Goal: Check status: Check status

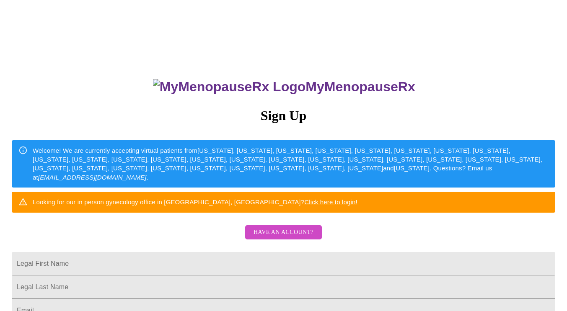
click at [304, 238] on span "Have an account?" at bounding box center [284, 233] width 60 height 10
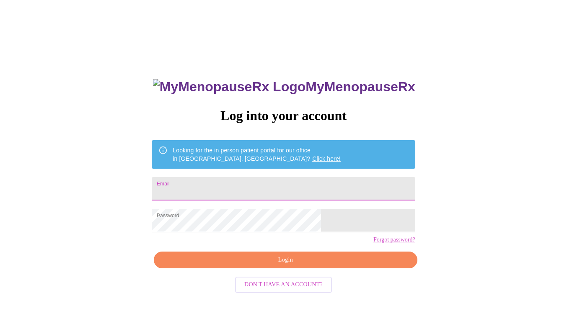
click at [261, 188] on input "Email" at bounding box center [283, 188] width 263 height 23
type input "[EMAIL_ADDRESS][DOMAIN_NAME]"
click at [352, 266] on span "Login" at bounding box center [285, 260] width 244 height 10
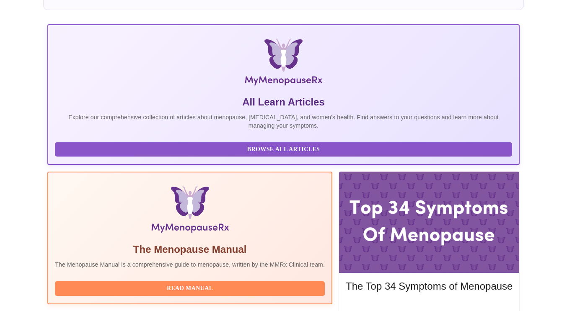
scroll to position [147, 0]
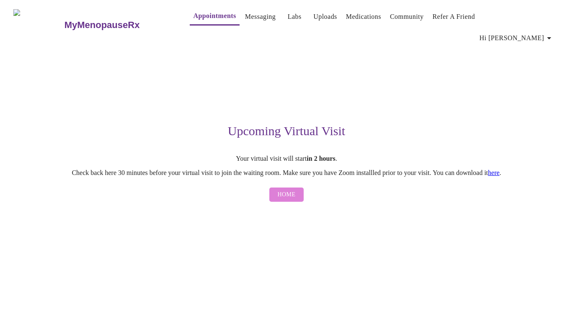
click at [284, 190] on span "Home" at bounding box center [287, 195] width 18 height 10
